Goal: Information Seeking & Learning: Learn about a topic

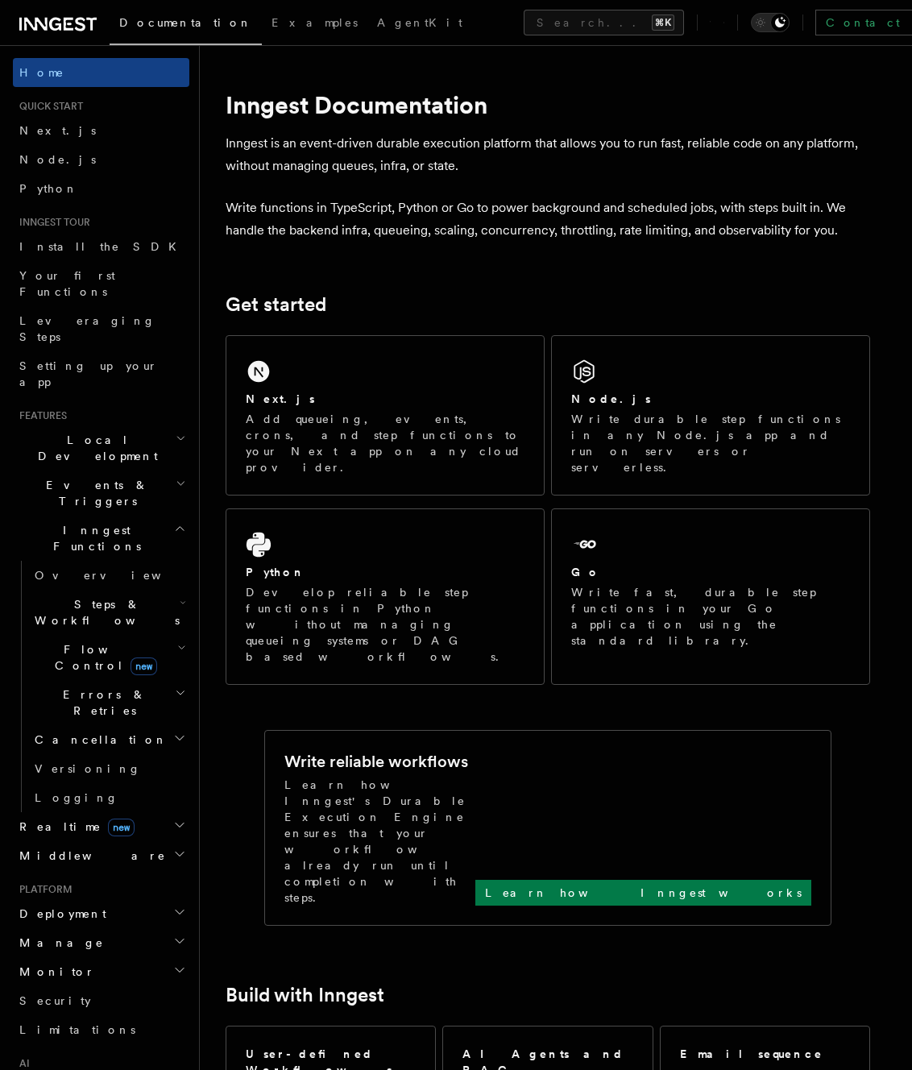
click at [169, 635] on h2 "Flow Control new" at bounding box center [108, 657] width 161 height 45
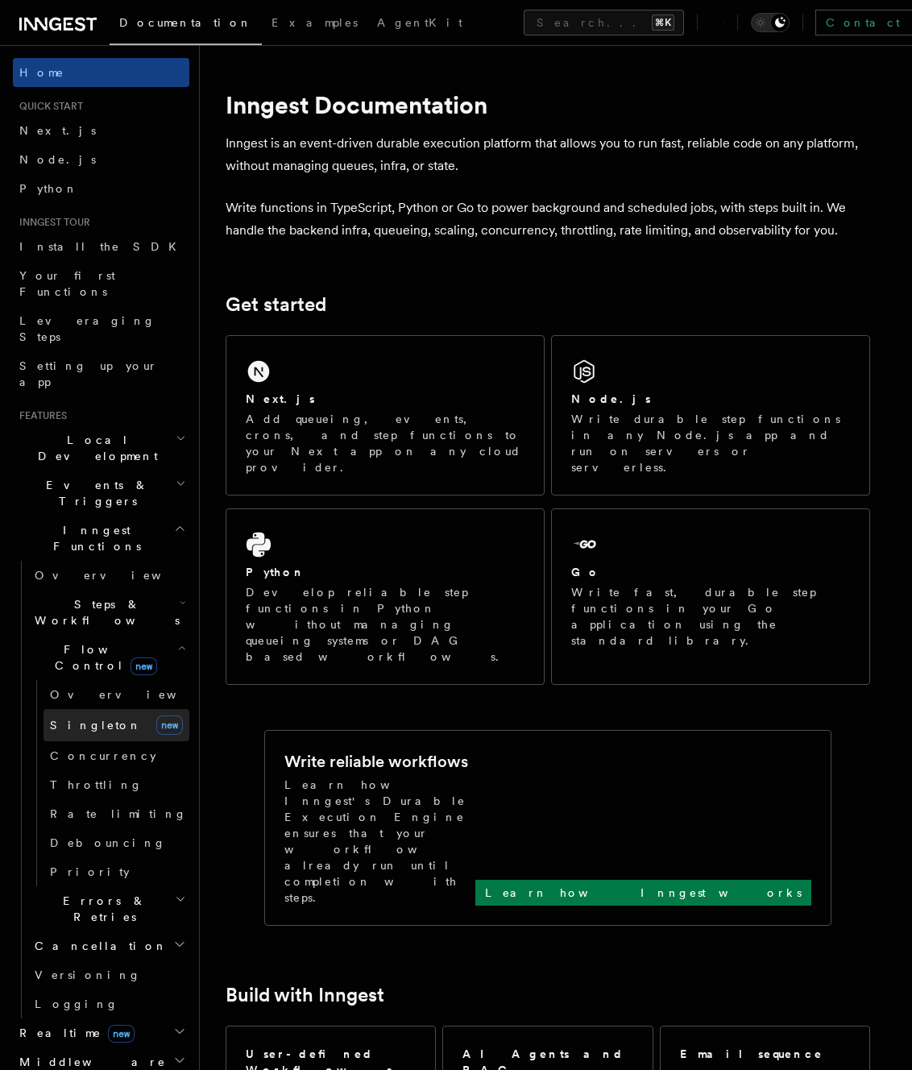
click at [114, 709] on link "[PERSON_NAME] new" at bounding box center [117, 725] width 146 height 32
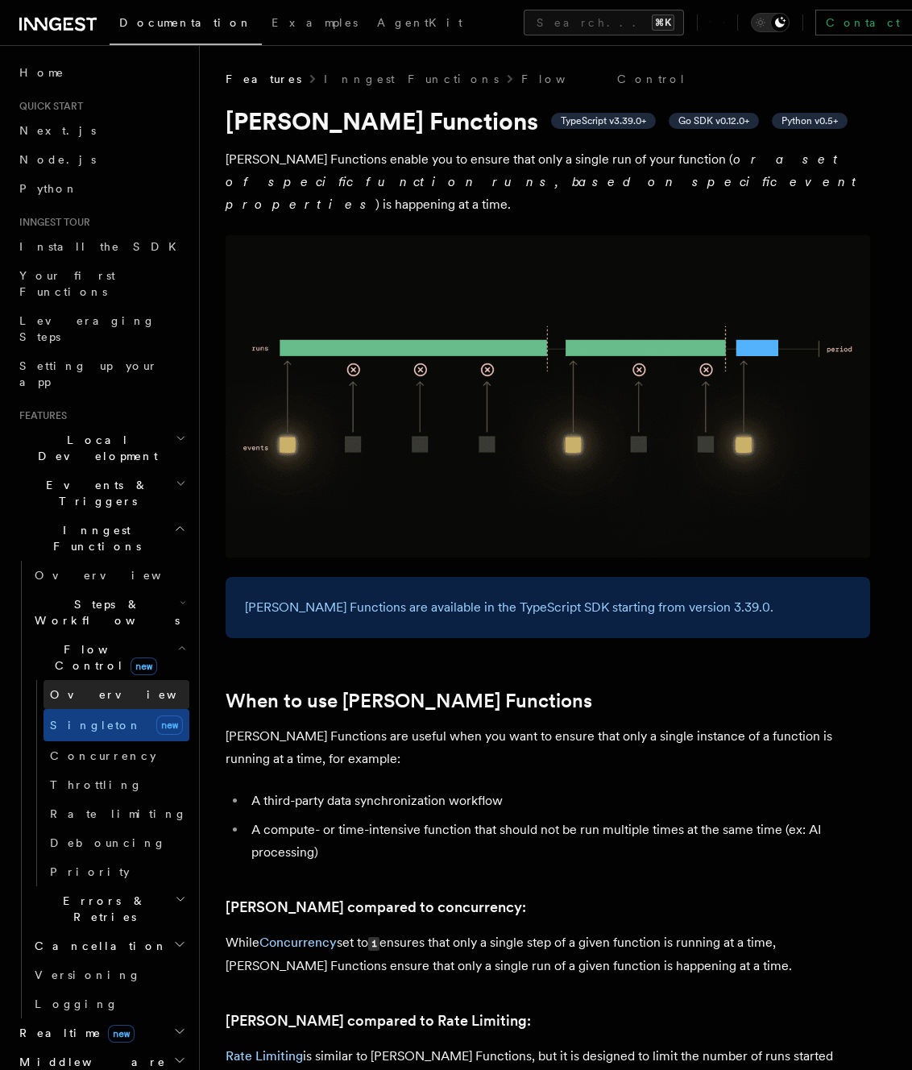
scroll to position [426, 0]
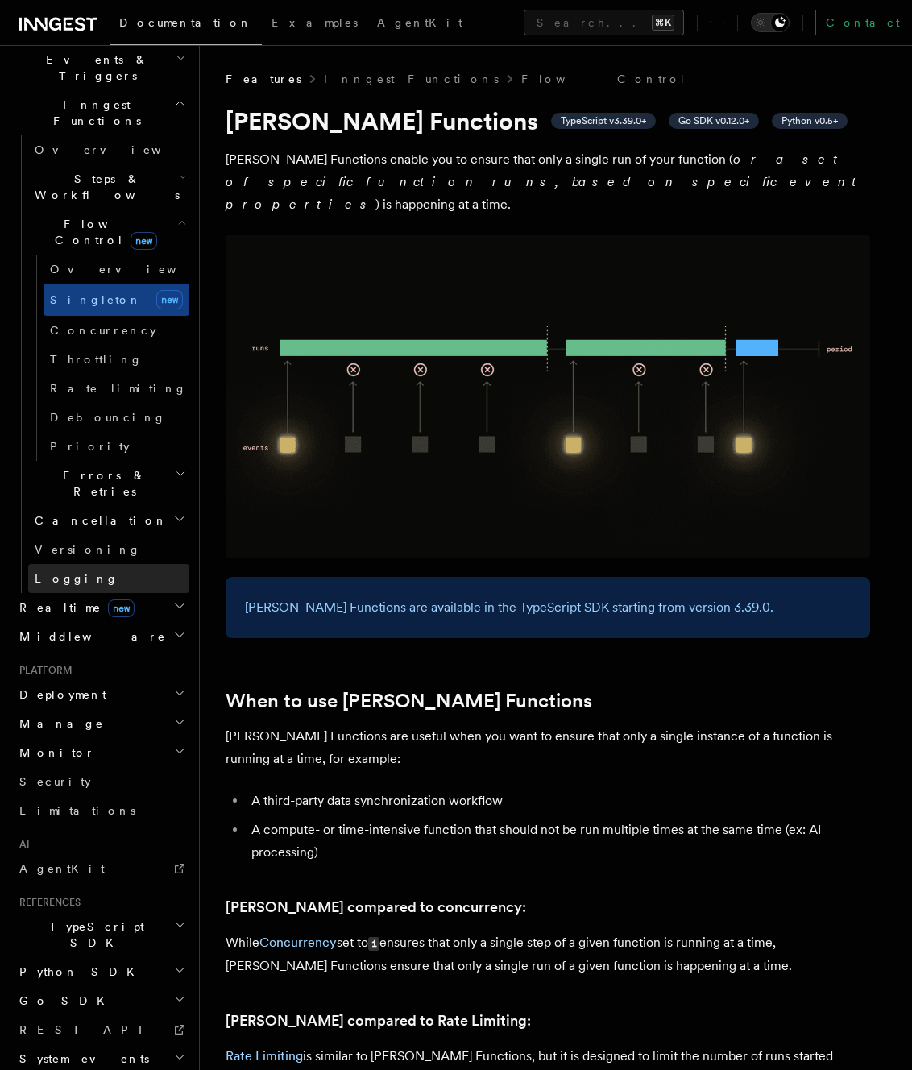
click at [80, 564] on link "Logging" at bounding box center [108, 578] width 161 height 29
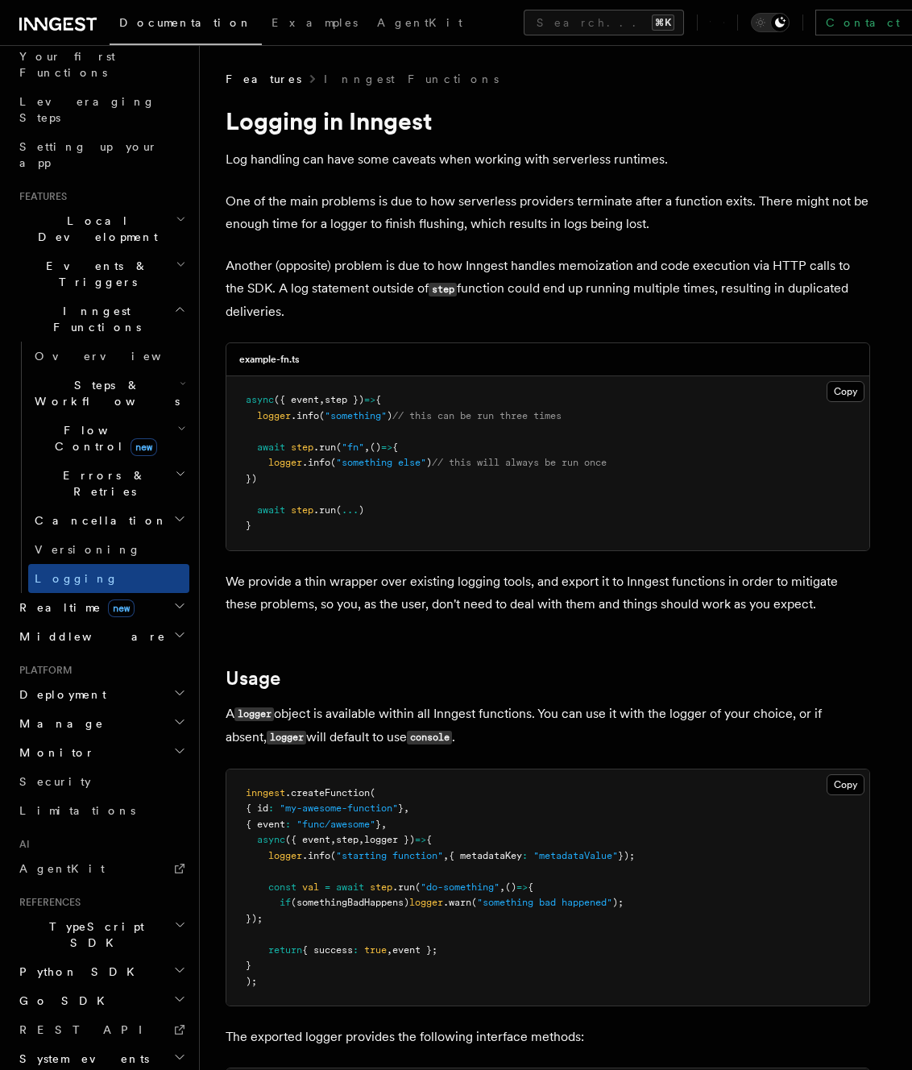
click at [108, 600] on span "new" at bounding box center [121, 609] width 27 height 18
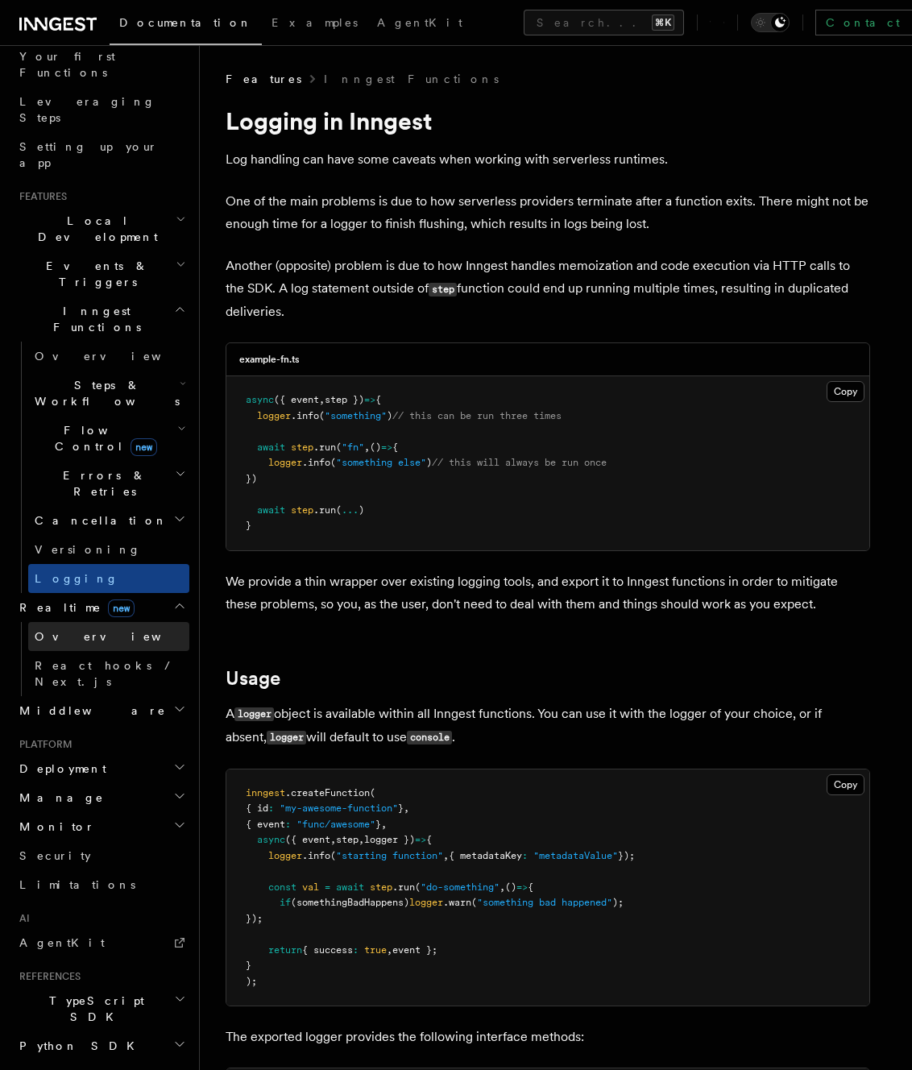
click at [77, 630] on span "Overview" at bounding box center [118, 636] width 166 height 13
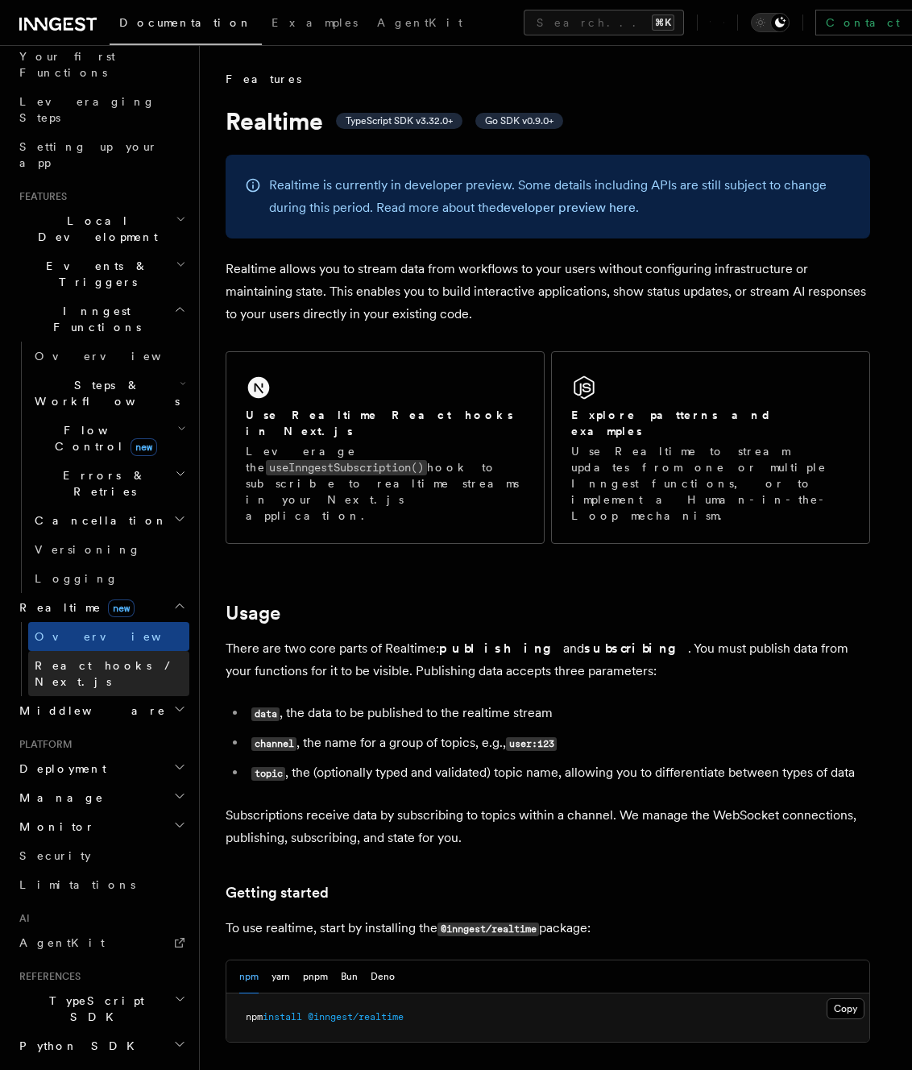
click at [75, 651] on link "React hooks / Next.js" at bounding box center [108, 673] width 161 height 45
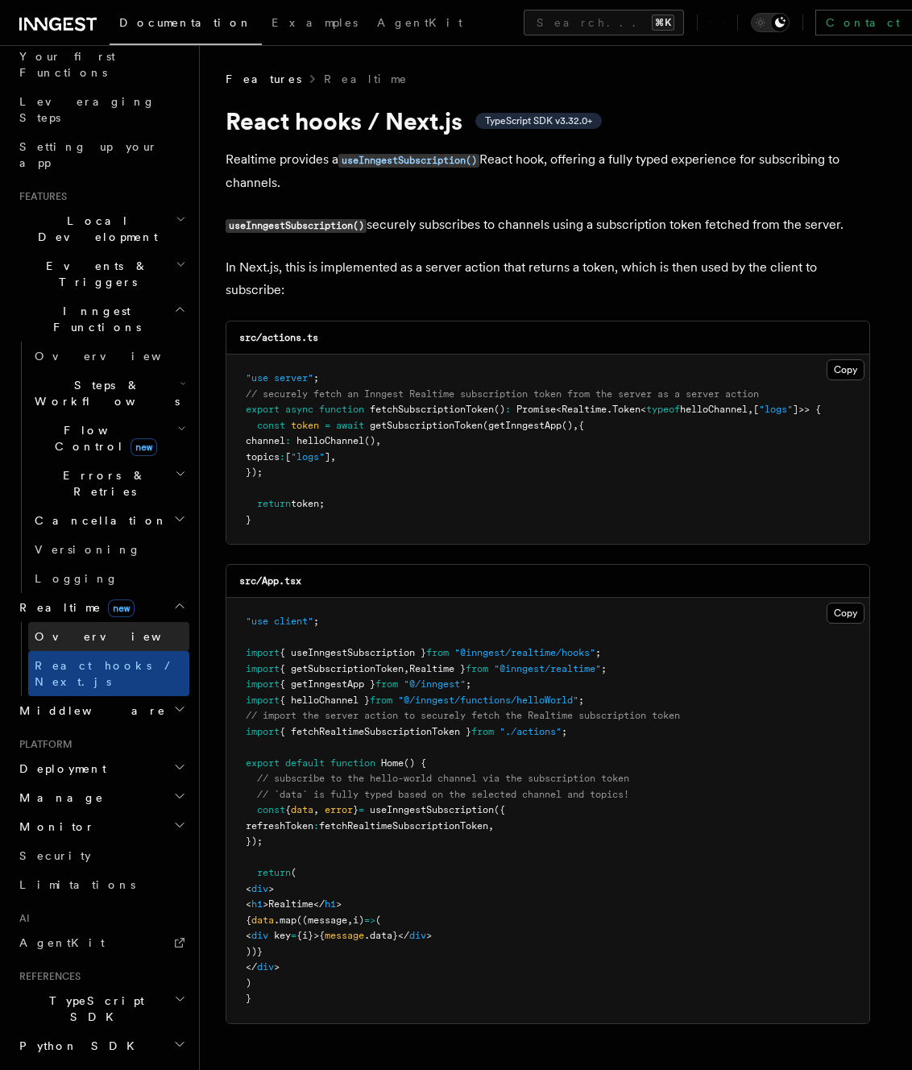
click at [76, 630] on span "Overview" at bounding box center [118, 636] width 166 height 13
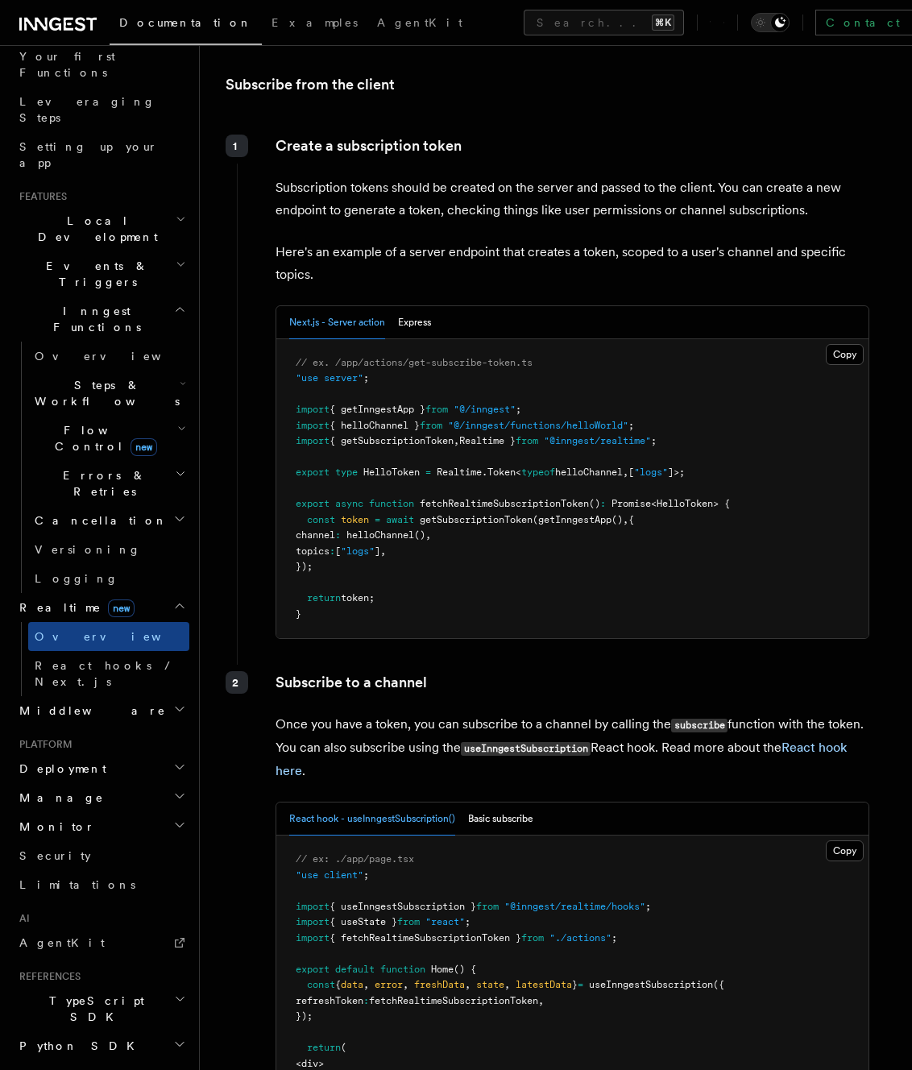
scroll to position [2039, 0]
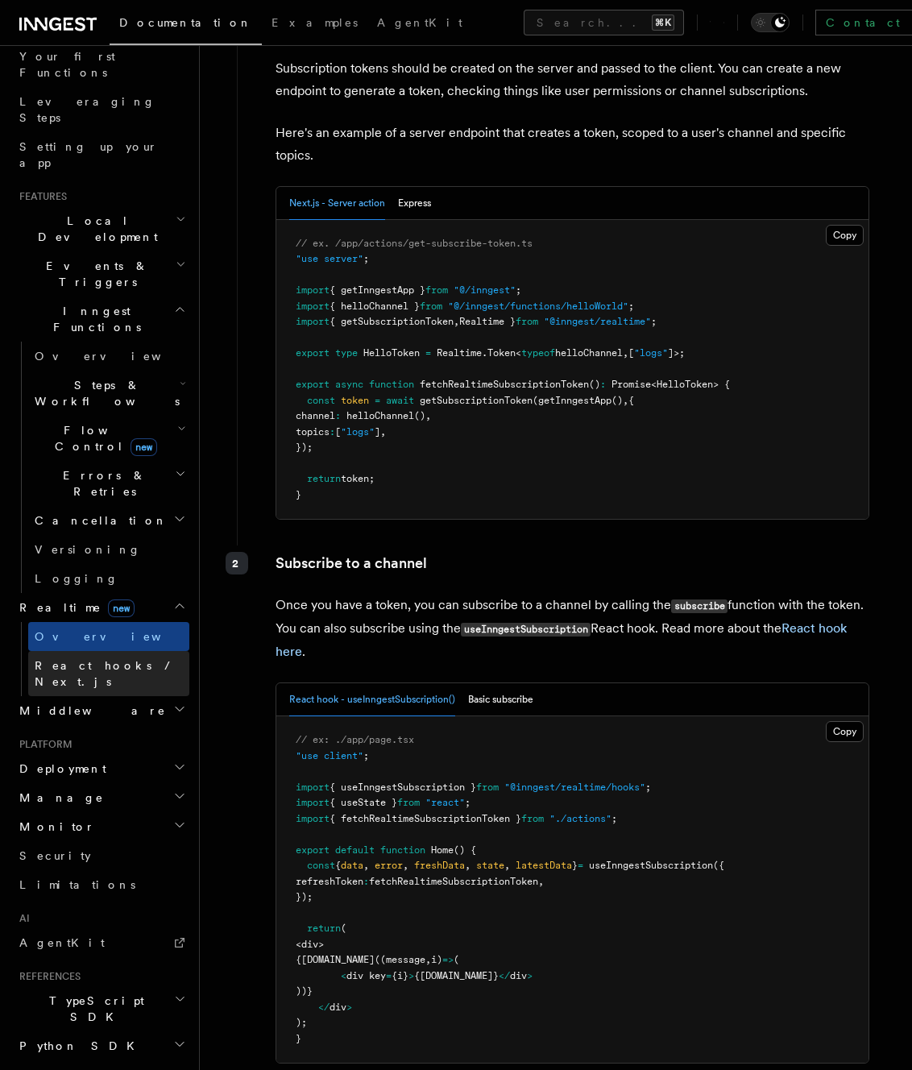
click at [118, 651] on link "React hooks / Next.js" at bounding box center [108, 673] width 161 height 45
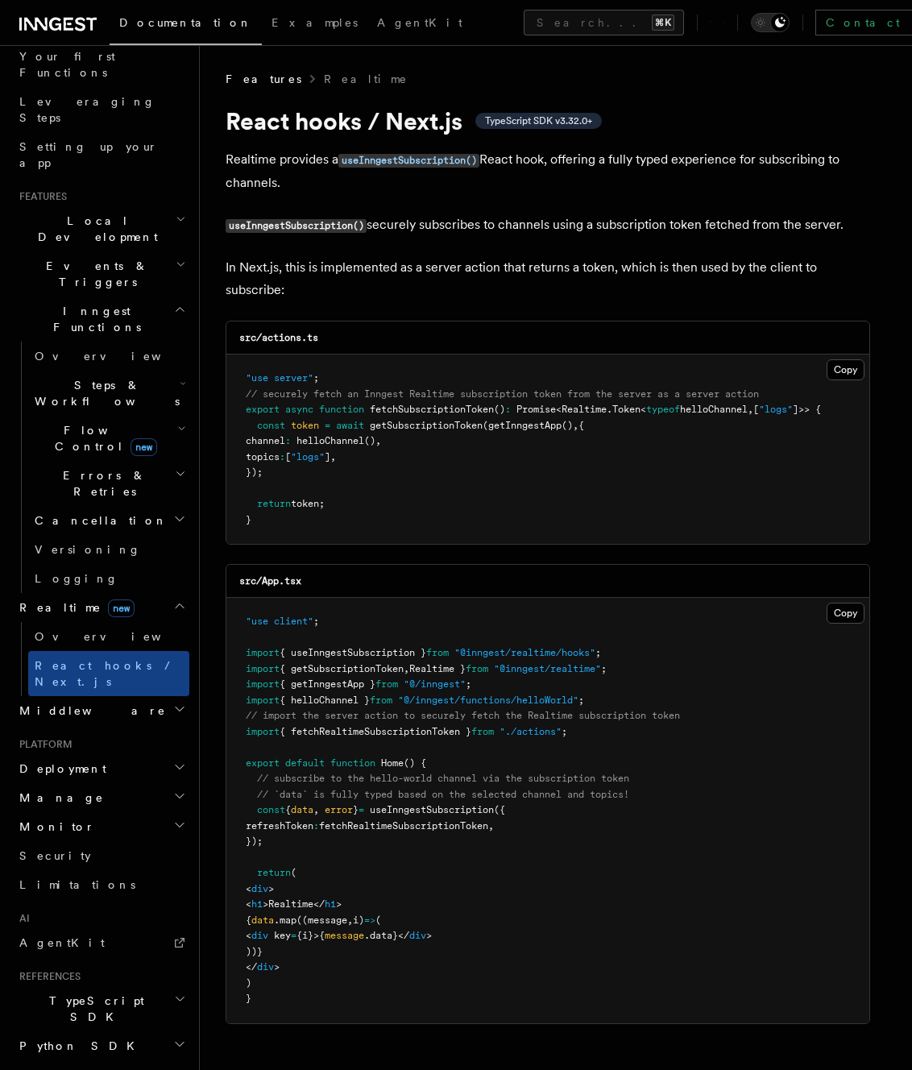
click at [114, 696] on h2 "Middleware" at bounding box center [101, 710] width 176 height 29
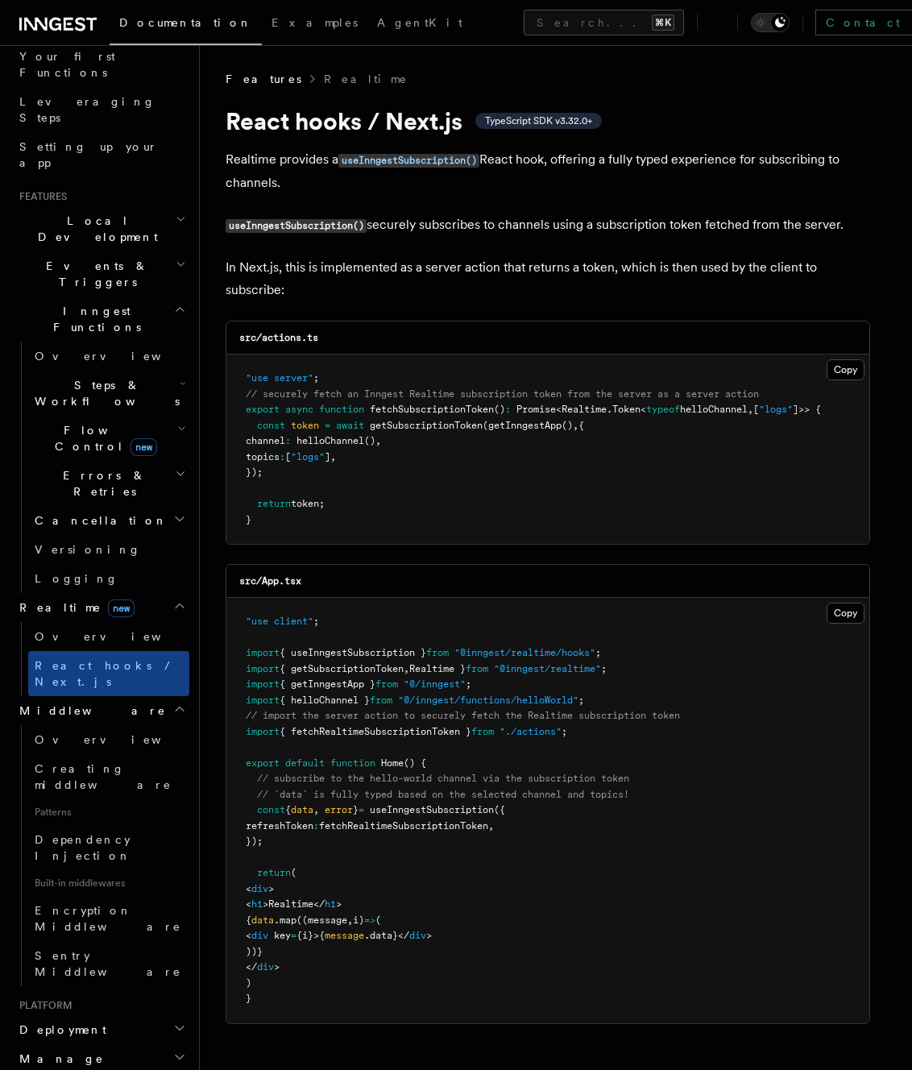
click at [118, 696] on h2 "Middleware" at bounding box center [101, 710] width 176 height 29
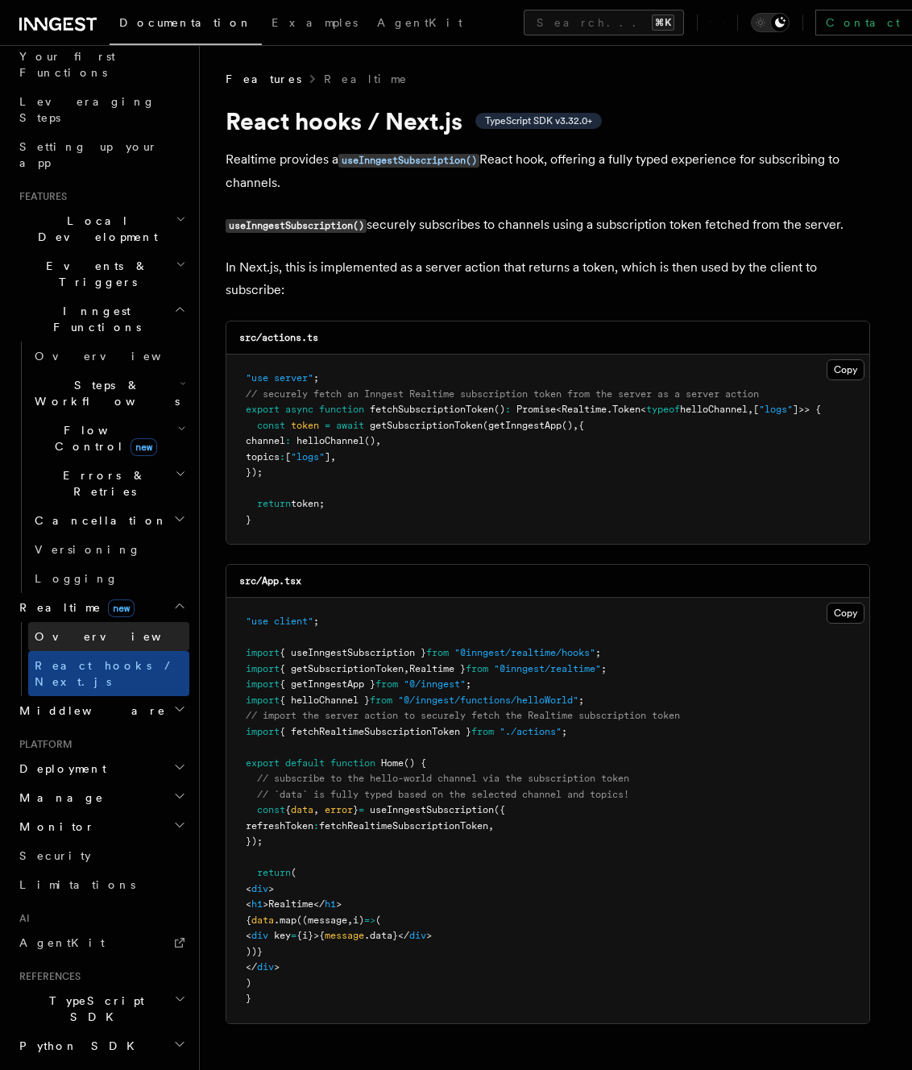
click at [128, 622] on link "Overview" at bounding box center [108, 636] width 161 height 29
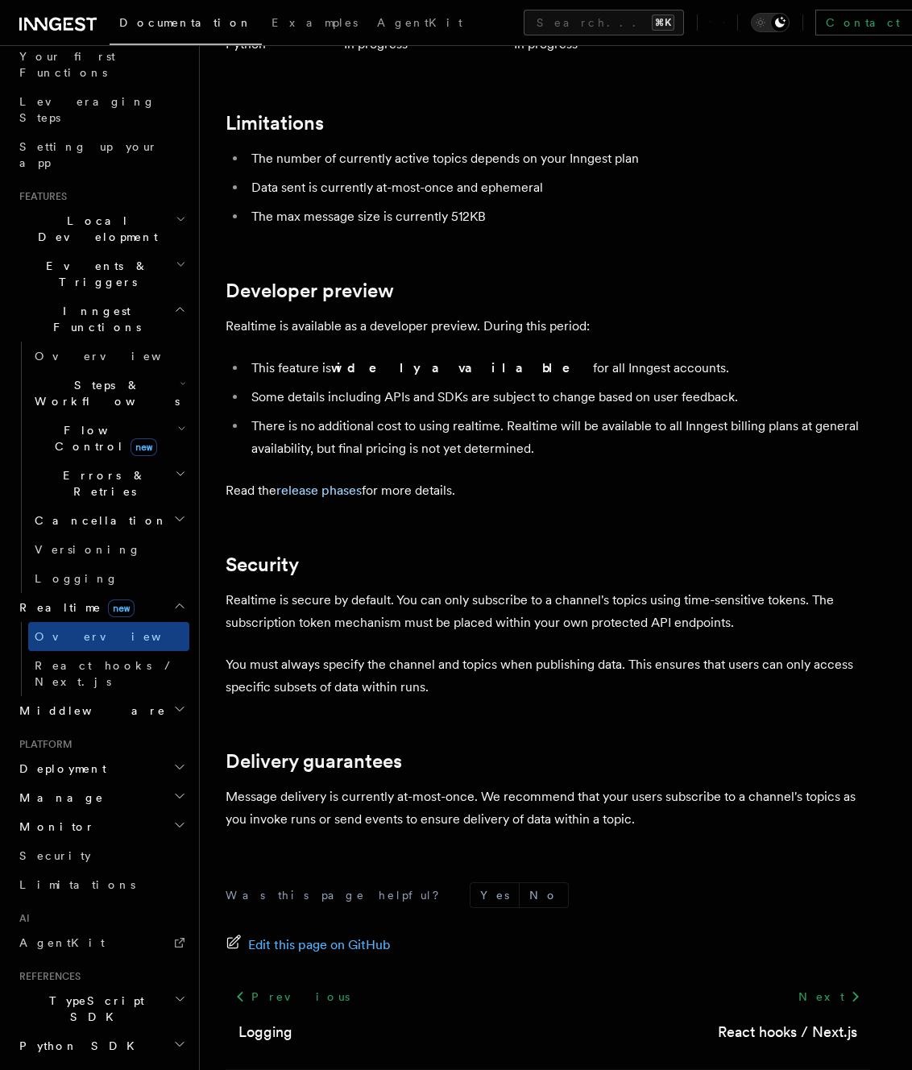
scroll to position [5078, 0]
